Goal: Task Accomplishment & Management: Complete application form

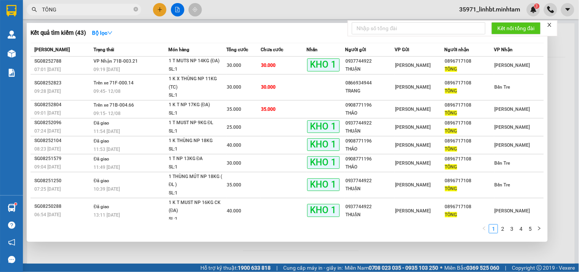
type input "TÔNG"
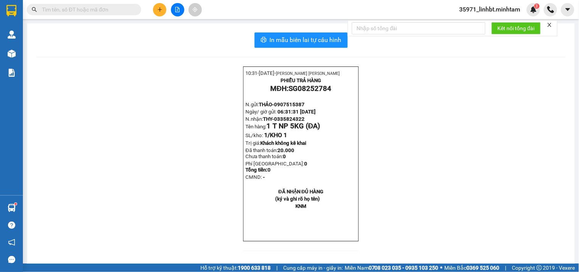
click at [81, 4] on span at bounding box center [84, 9] width 115 height 11
click at [77, 12] on input "text" at bounding box center [87, 9] width 90 height 8
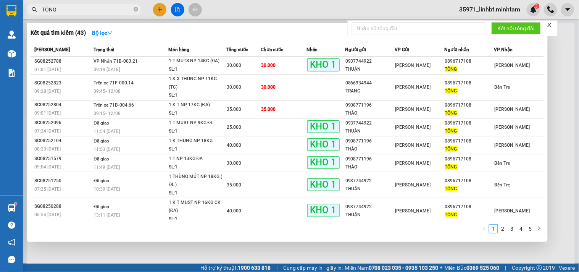
type input "TÔNG"
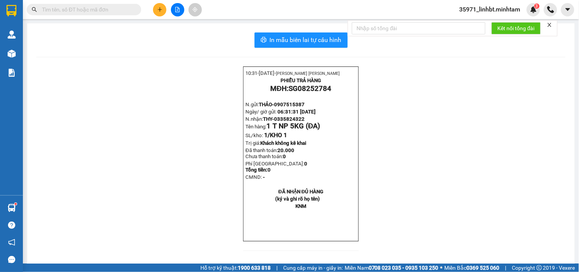
click at [51, 11] on input "text" at bounding box center [87, 9] width 90 height 8
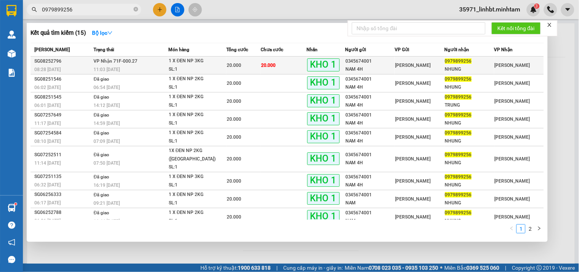
type input "0979899256"
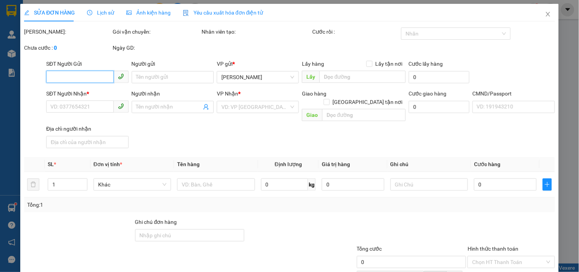
type input "0345674001"
type input "NAM 4H"
type input "0979899256"
type input "NHUNG"
type input "BM"
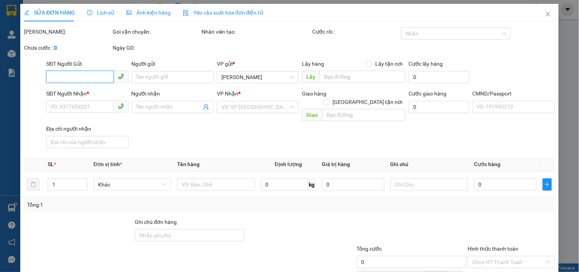
type input "20.000"
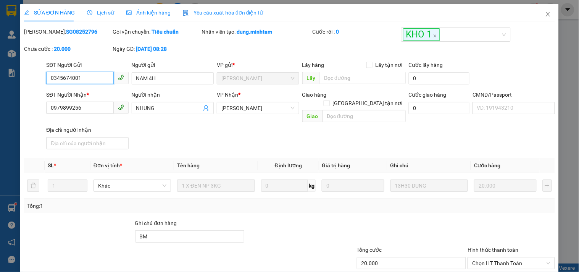
scroll to position [76, 0]
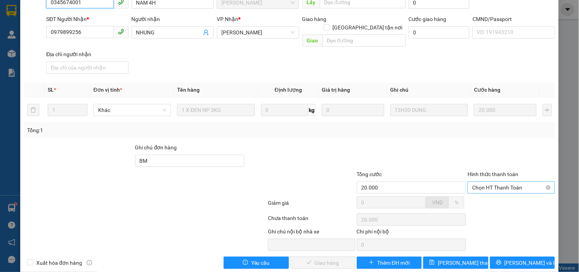
click at [505, 182] on span "Chọn HT Thanh Toán" at bounding box center [511, 187] width 78 height 11
click at [497, 188] on div "Tại văn phòng" at bounding box center [506, 193] width 86 height 12
type input "0"
click at [296, 256] on button "[PERSON_NAME] và Giao hàng" at bounding box center [322, 262] width 65 height 12
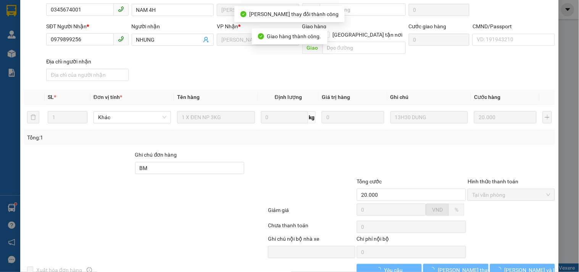
scroll to position [82, 0]
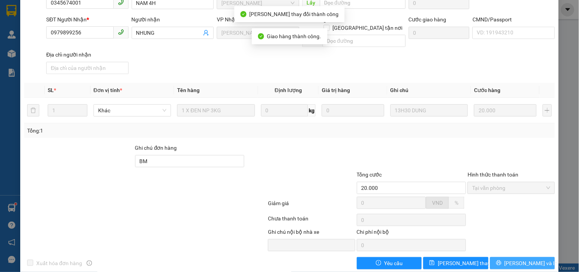
click at [514, 259] on span "[PERSON_NAME] và In" at bounding box center [531, 263] width 53 height 8
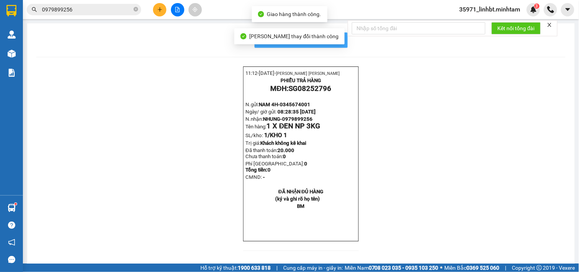
click at [339, 43] on button "In mẫu biên lai tự cấu hình" at bounding box center [301, 39] width 93 height 15
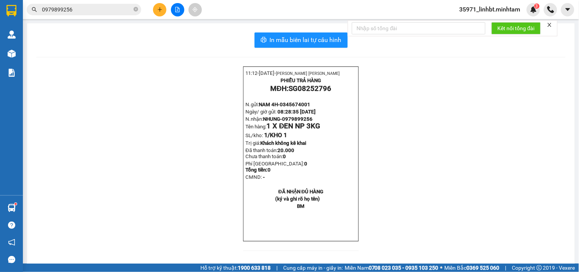
click at [116, 13] on input "0979899256" at bounding box center [87, 9] width 90 height 8
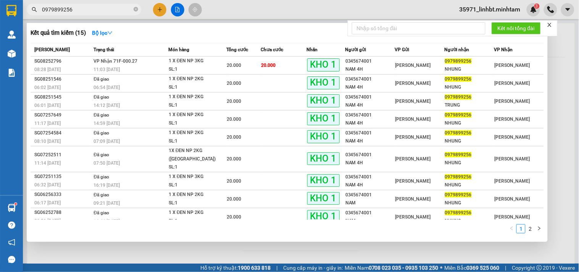
click at [116, 13] on input "0979899256" at bounding box center [87, 9] width 90 height 8
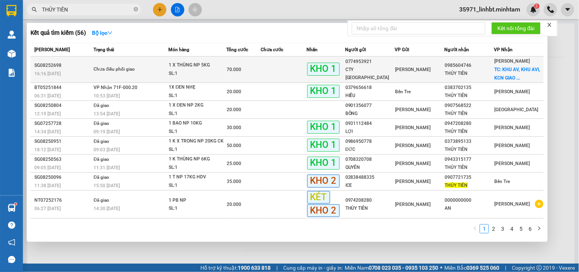
type input "THỦY TIÊN"
click at [216, 73] on div "SL: 1" at bounding box center [197, 73] width 57 height 8
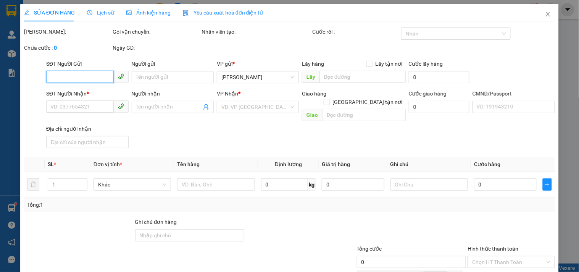
type input "0774953921"
type input "CTY [GEOGRAPHIC_DATA]"
type input "0985604746"
type input "THỦY TIÊN"
checkbox input "true"
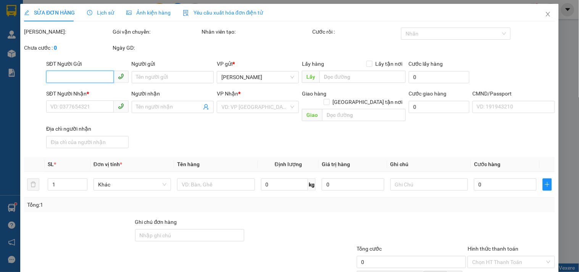
type input "KHU AV, KHU AVI, KCN GIAO LONG GIAI ĐOẠN 2, XÃ [GEOGRAPHIC_DATA], HUYỆN [GEOGRA…"
type input "0908491016"
type input "70.000"
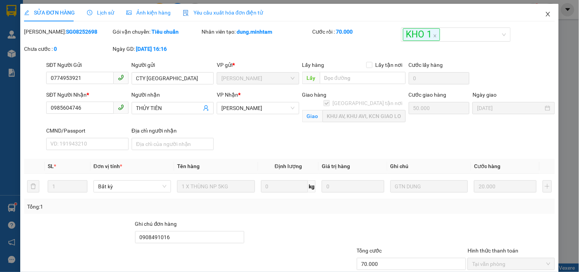
click at [545, 14] on icon "close" at bounding box center [548, 14] width 6 height 6
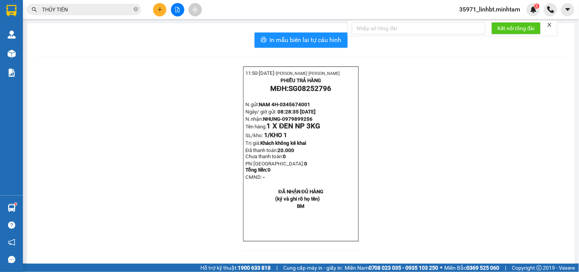
click at [105, 10] on input "THỦY TIÊN" at bounding box center [87, 9] width 90 height 8
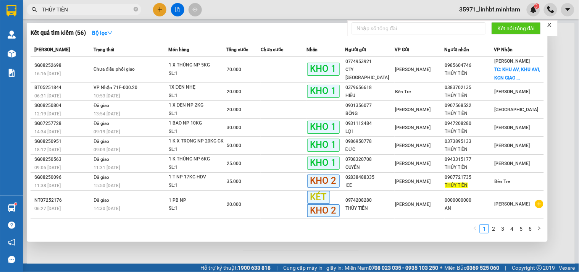
click at [105, 10] on input "THỦY TIÊN" at bounding box center [87, 9] width 90 height 8
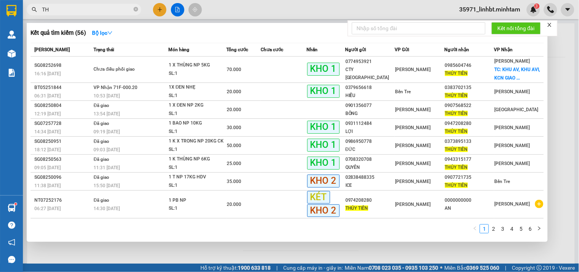
type input "T"
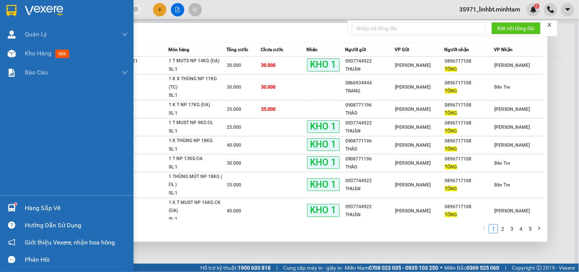
type input "TÔNG"
click at [25, 208] on div "Hàng sắp về" at bounding box center [76, 207] width 103 height 11
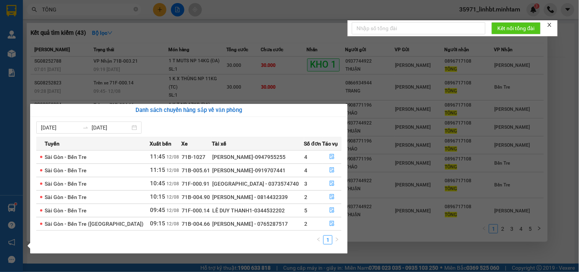
click at [231, 59] on section "Kết quả tìm kiếm ( 43 ) Bộ lọc Mã ĐH Trạng thái Món hàng Tổng cước Chưa cước Nh…" at bounding box center [289, 136] width 579 height 272
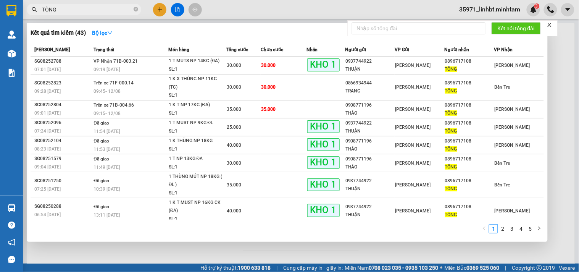
click at [558, 64] on div at bounding box center [289, 136] width 579 height 272
click at [63, 7] on input "TÔNG" at bounding box center [87, 9] width 90 height 8
click at [105, 10] on input "TÔNG" at bounding box center [87, 9] width 90 height 8
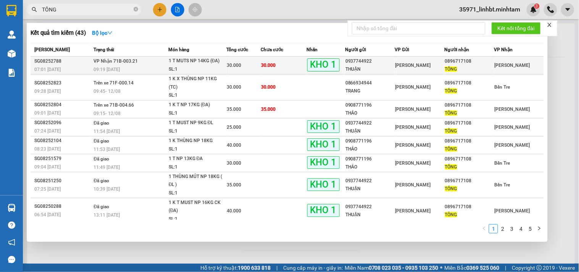
click at [196, 64] on div "1 T MUTS NP 14KG (ĐA)" at bounding box center [197, 61] width 57 height 8
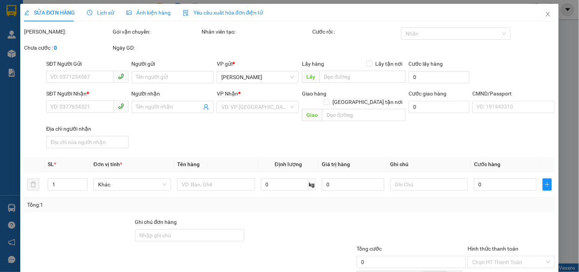
type input "0937744922"
type input "THUẬN"
type input "0896717108"
type input "TÔNG"
type input "BM"
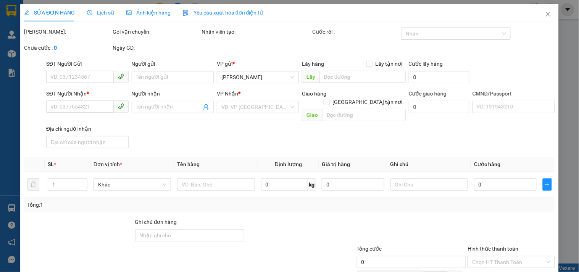
type input "30.000"
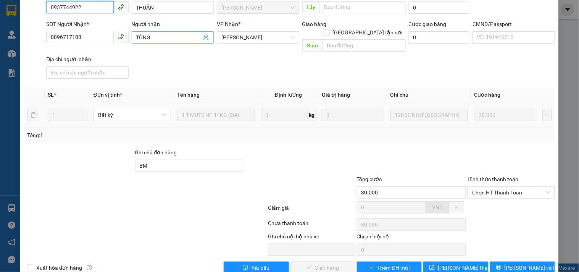
scroll to position [77, 0]
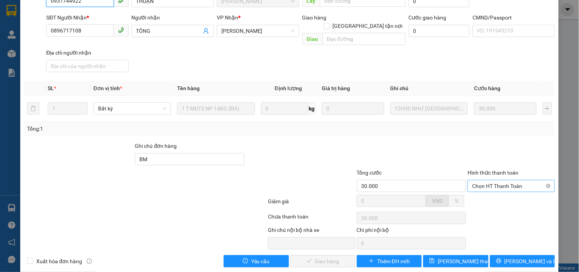
click at [514, 180] on span "Chọn HT Thanh Toán" at bounding box center [511, 185] width 78 height 11
click at [492, 187] on div "Tại văn phòng" at bounding box center [506, 191] width 77 height 8
type input "0"
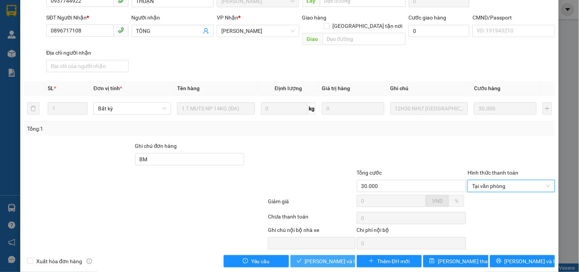
click at [305, 257] on span "[PERSON_NAME] và Giao hàng" at bounding box center [341, 261] width 73 height 8
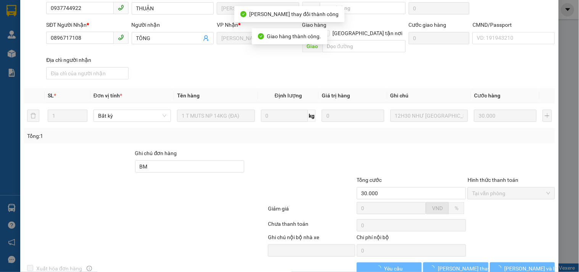
click at [522, 264] on span "[PERSON_NAME] và In" at bounding box center [531, 268] width 53 height 8
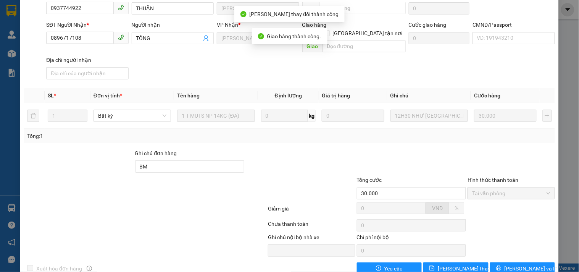
scroll to position [84, 0]
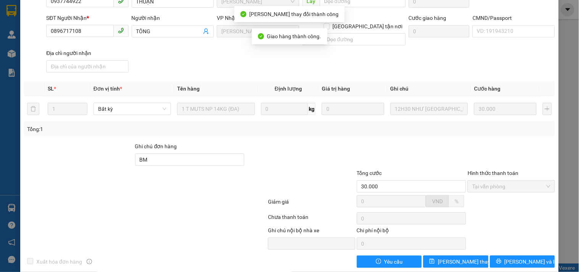
click at [522, 257] on span "[PERSON_NAME] và In" at bounding box center [531, 261] width 53 height 8
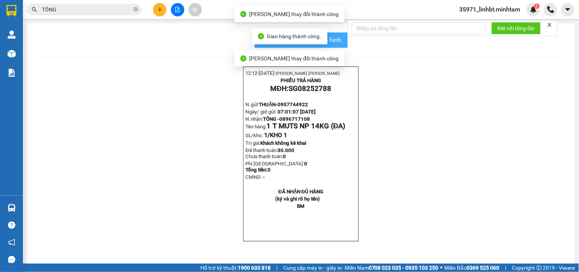
click at [331, 39] on span "In mẫu biên lai tự cấu hình" at bounding box center [306, 40] width 72 height 10
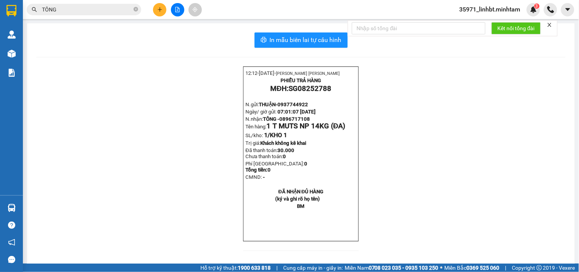
click at [79, 8] on input "TÔNG" at bounding box center [87, 9] width 90 height 8
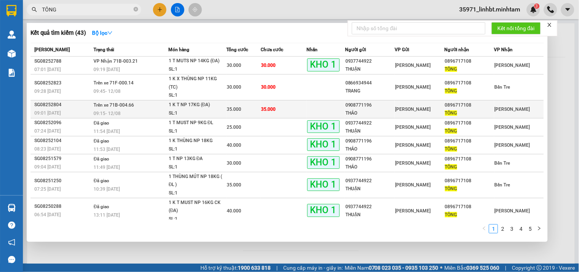
click at [295, 101] on td "35.000" at bounding box center [284, 109] width 46 height 18
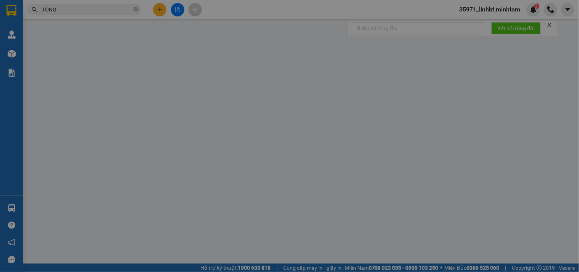
type input "0908771196"
type input "THẢO"
type input "0896717108"
type input "TÔNG"
type input "35.000"
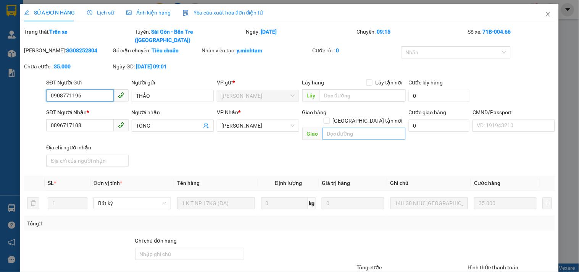
scroll to position [86, 0]
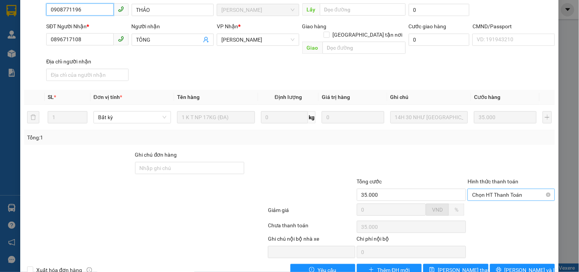
click at [497, 189] on span "Chọn HT Thanh Toán" at bounding box center [511, 194] width 78 height 11
click at [490, 195] on div "Tại văn phòng" at bounding box center [506, 192] width 77 height 8
type input "0"
click at [481, 189] on span "Tại văn phòng" at bounding box center [511, 194] width 78 height 11
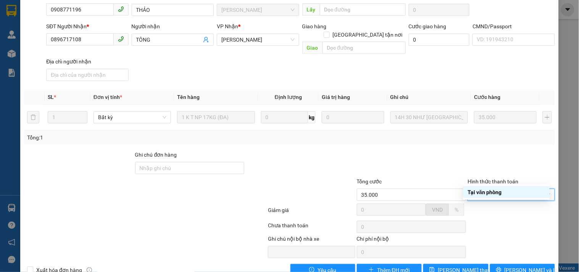
click at [480, 189] on div "Tại văn phòng" at bounding box center [506, 192] width 77 height 8
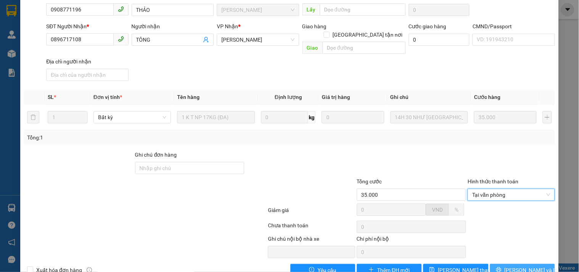
click at [508, 264] on button "[PERSON_NAME] và In" at bounding box center [522, 270] width 65 height 12
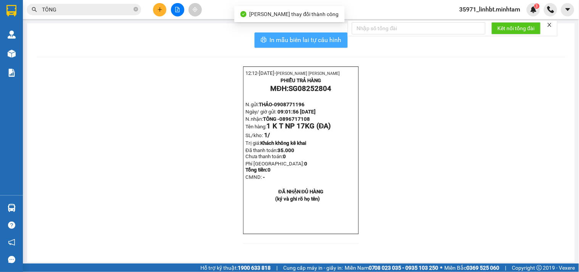
click at [300, 38] on span "In mẫu biên lai tự cấu hình" at bounding box center [306, 40] width 72 height 10
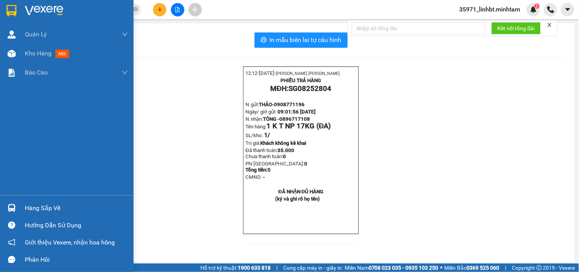
click at [13, 205] on img at bounding box center [12, 208] width 8 height 8
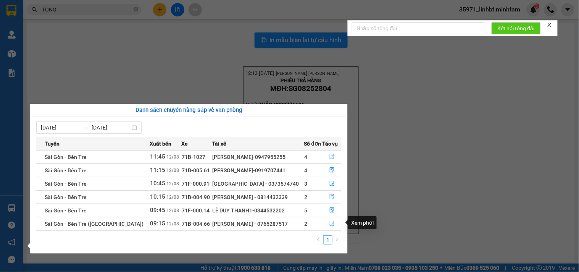
click at [329, 224] on icon "file-done" at bounding box center [331, 223] width 5 height 5
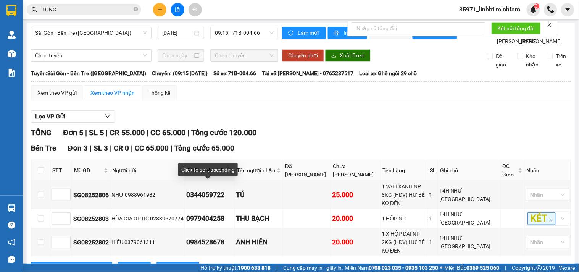
scroll to position [120, 0]
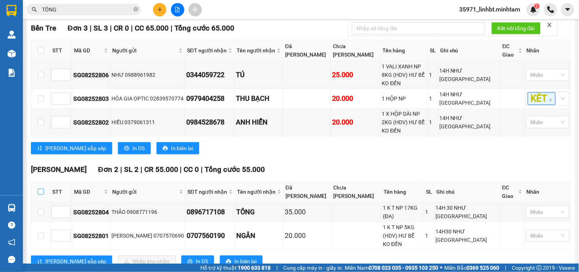
click at [38, 189] on input "checkbox" at bounding box center [41, 192] width 6 height 6
checkbox input "true"
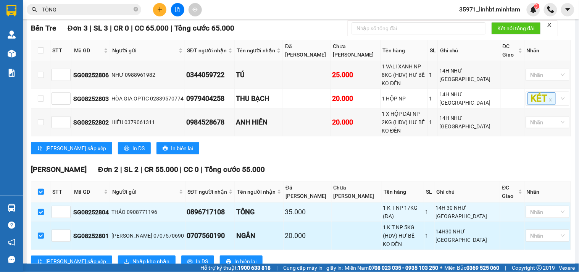
click at [192, 230] on div "0707560190" at bounding box center [210, 235] width 47 height 11
copy div "0707560190"
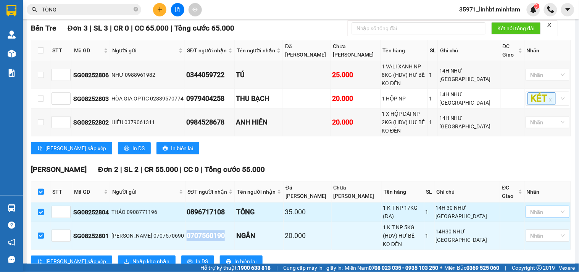
click at [547, 207] on div at bounding box center [544, 211] width 32 height 9
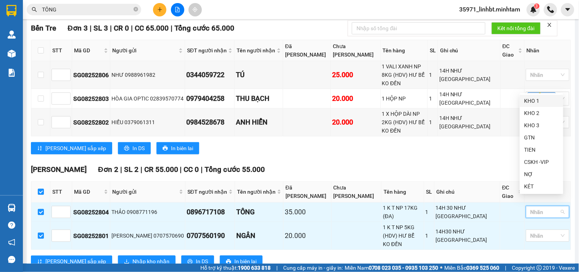
click at [532, 97] on div "KHO 1" at bounding box center [541, 101] width 34 height 8
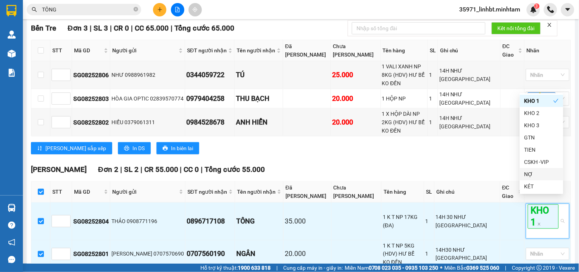
click at [447, 180] on div "[PERSON_NAME] Đơn 2 | SL 2 | CR 55.000 | CC 0 | Tổng cước 55.000 STT Mã GD Ngườ…" at bounding box center [301, 228] width 540 height 128
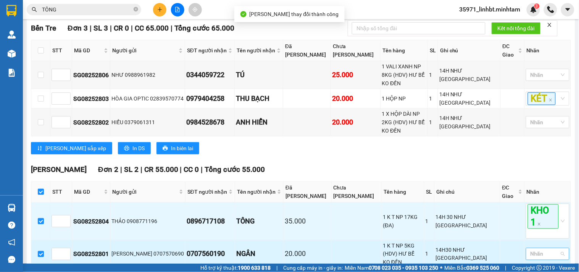
click at [537, 249] on div at bounding box center [544, 253] width 32 height 9
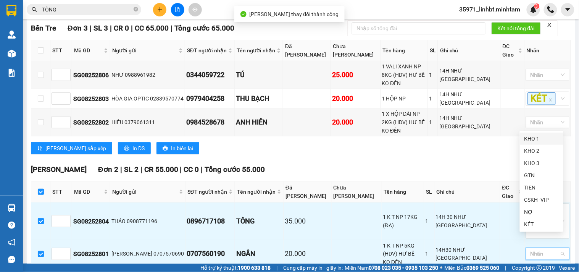
click at [527, 138] on div "KHO 1" at bounding box center [541, 138] width 34 height 8
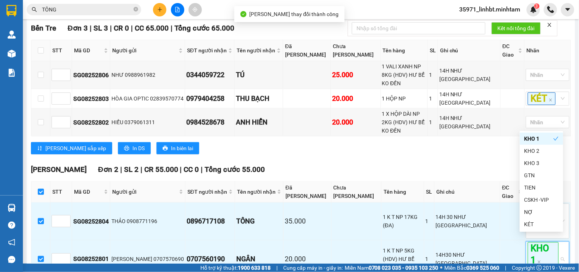
click at [410, 156] on div "Bến Tre Đơn 3 | SL 3 | CR 0 | CC 65.000 | Tổng cước 65.000 STT Mã GD Người gửi…" at bounding box center [301, 91] width 540 height 137
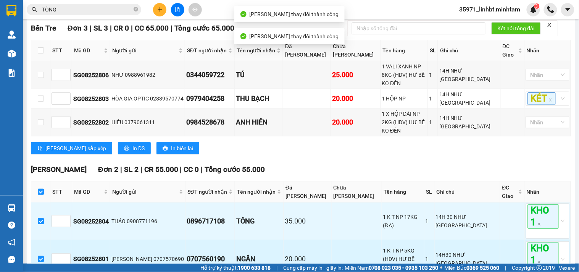
scroll to position [166, 0]
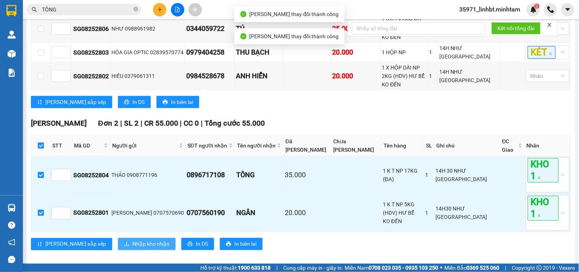
click at [124, 241] on icon "download" at bounding box center [126, 243] width 5 height 5
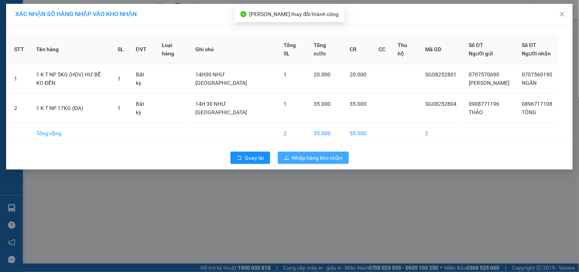
click at [303, 154] on span "Nhập hàng kho nhận" at bounding box center [317, 157] width 50 height 8
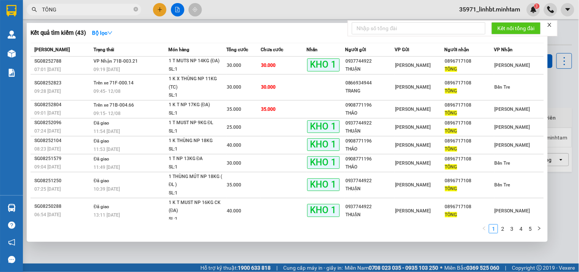
click at [83, 11] on input "TÔNG" at bounding box center [87, 9] width 90 height 8
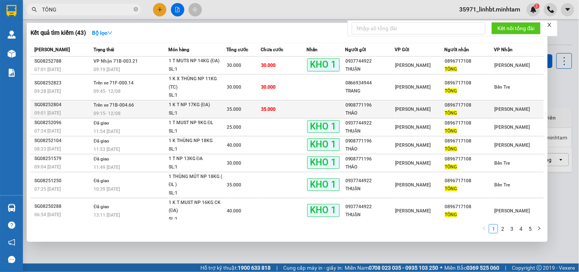
click at [127, 109] on div "09:15 [DATE]" at bounding box center [131, 113] width 74 height 8
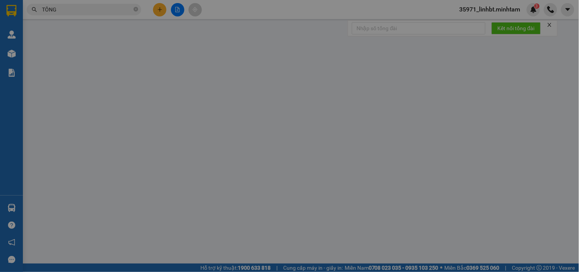
type input "0908771196"
type input "THẢO"
type input "0896717108"
type input "TÔNG"
type input "35.000"
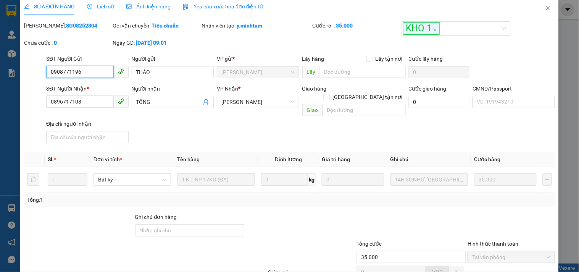
scroll to position [77, 0]
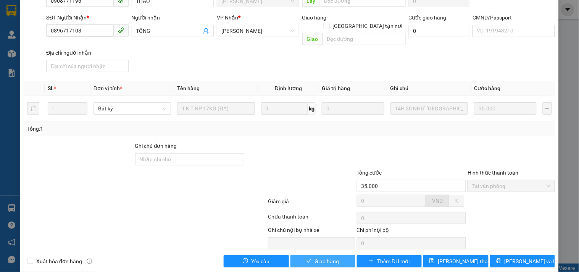
click at [315, 257] on span "Giao hàng" at bounding box center [327, 261] width 24 height 8
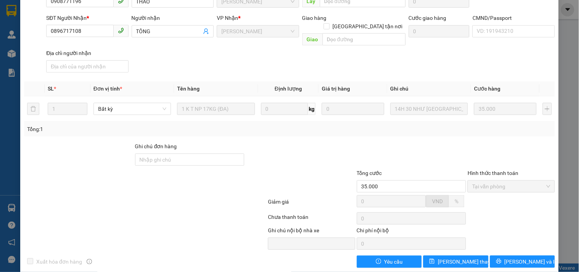
scroll to position [0, 0]
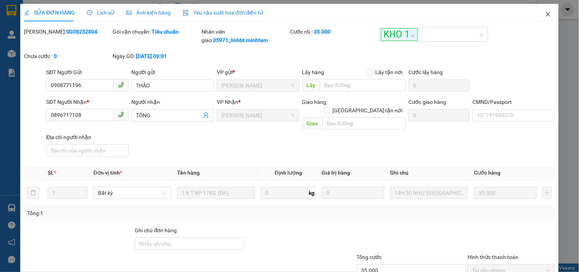
click at [545, 14] on icon "close" at bounding box center [548, 14] width 6 height 6
